Goal: Check status: Check status

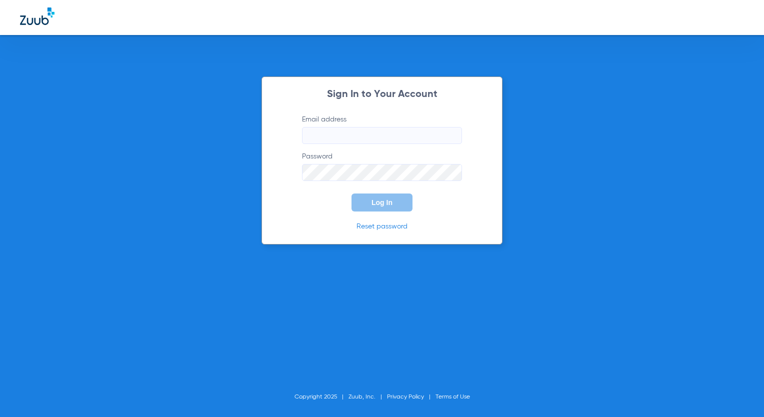
type input "[EMAIL_ADDRESS][DOMAIN_NAME]"
click at [367, 197] on button "Log In" at bounding box center [381, 202] width 61 height 18
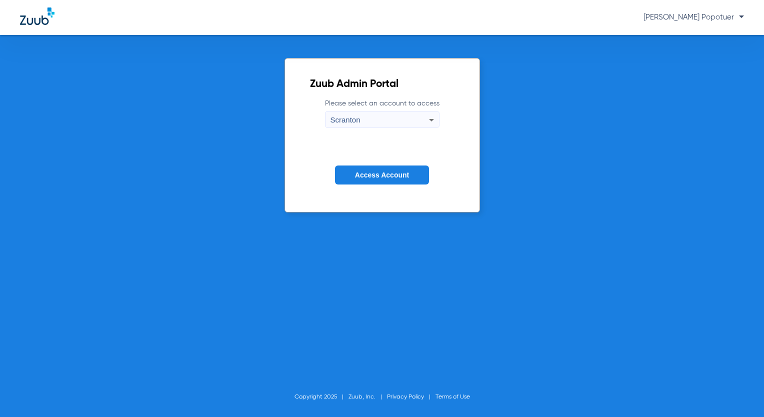
click at [338, 117] on span "Scranton" at bounding box center [345, 119] width 30 height 8
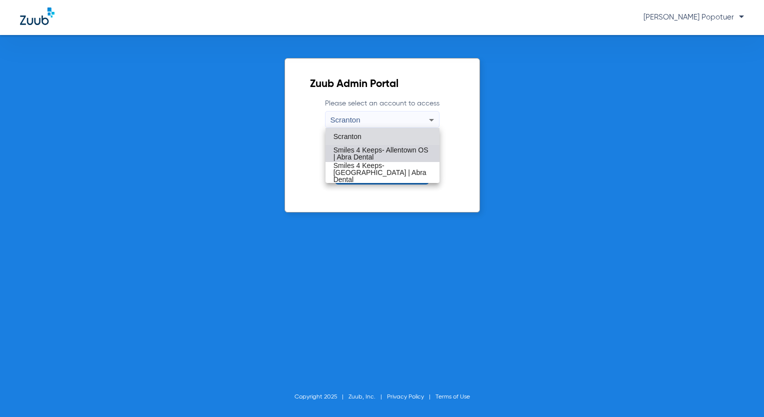
click at [383, 151] on span "Smiles 4 Keeps- Allentown OS | Abra Dental" at bounding box center [382, 153] width 98 height 14
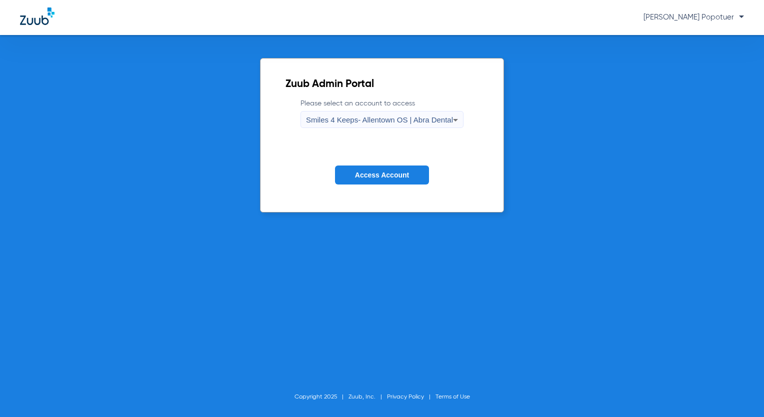
click at [385, 171] on span "Access Account" at bounding box center [382, 175] width 54 height 8
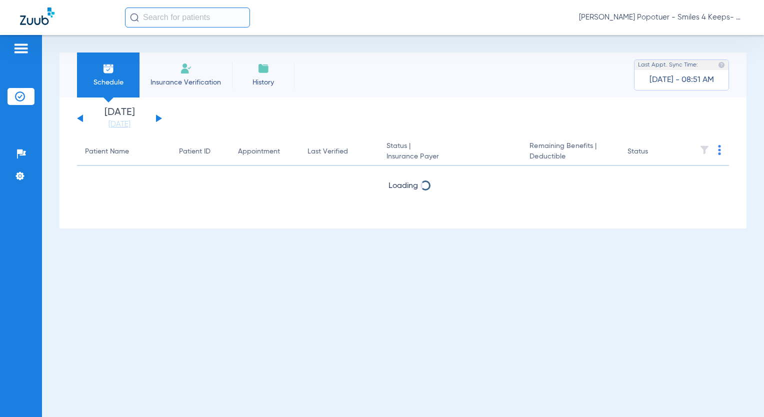
click at [157, 122] on div "[DATE] [DATE] [DATE] [DATE] [DATE] [DATE] [DATE] [DATE] [DATE] [DATE] [DATE] [D…" at bounding box center [119, 118] width 85 height 22
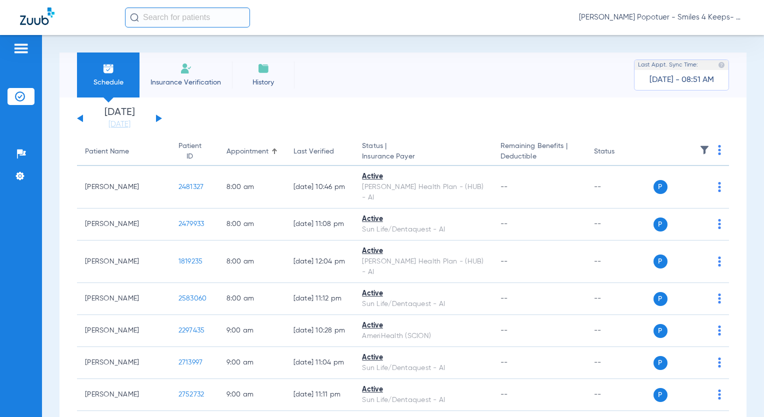
click at [158, 120] on button at bounding box center [159, 117] width 6 height 7
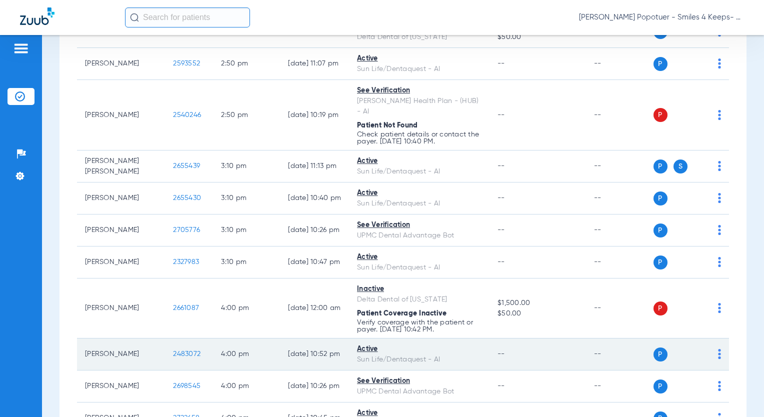
scroll to position [1518, 0]
